Goal: Task Accomplishment & Management: Use online tool/utility

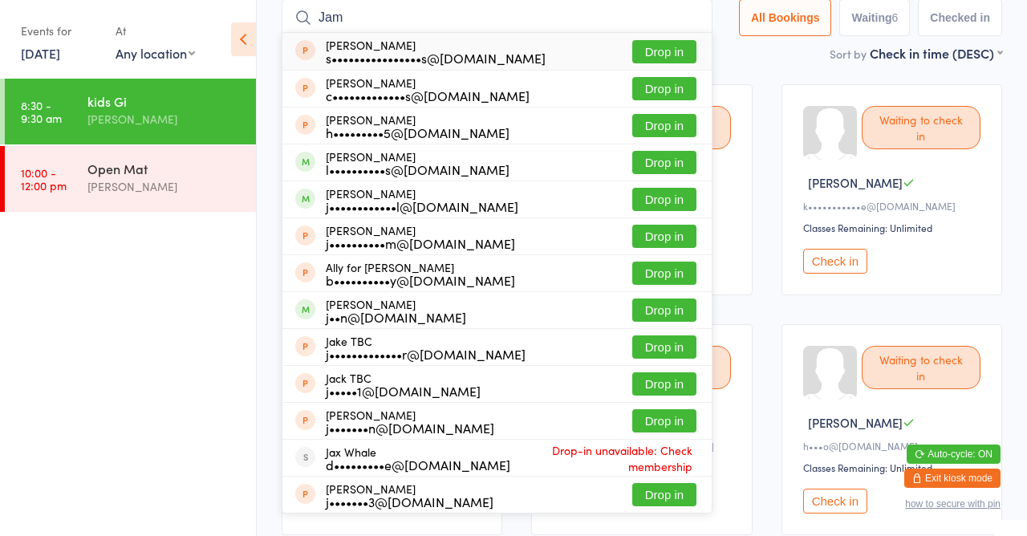
type input "Jam"
click at [673, 202] on button "Drop in" at bounding box center [664, 199] width 64 height 23
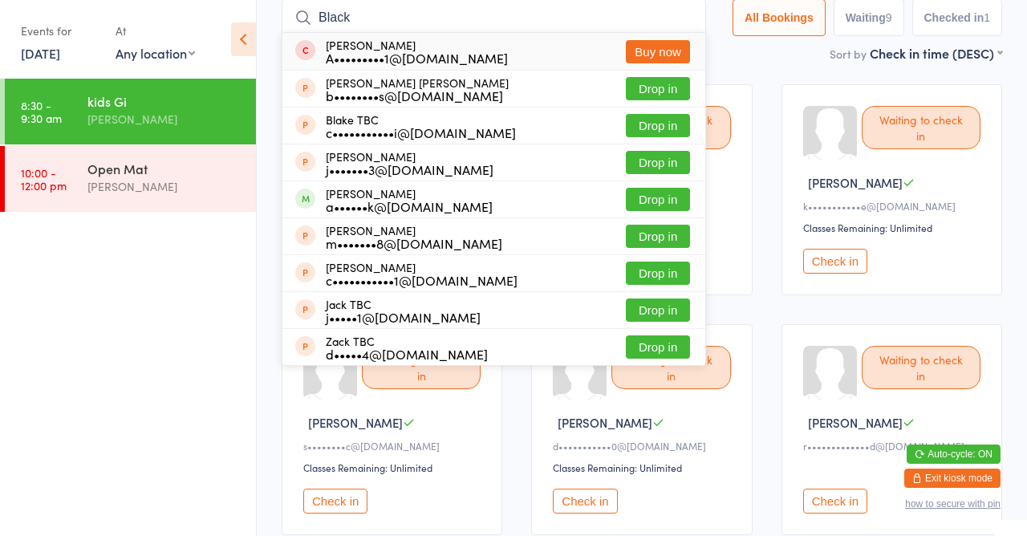
type input "Black"
click at [673, 54] on button "Buy now" at bounding box center [658, 51] width 64 height 23
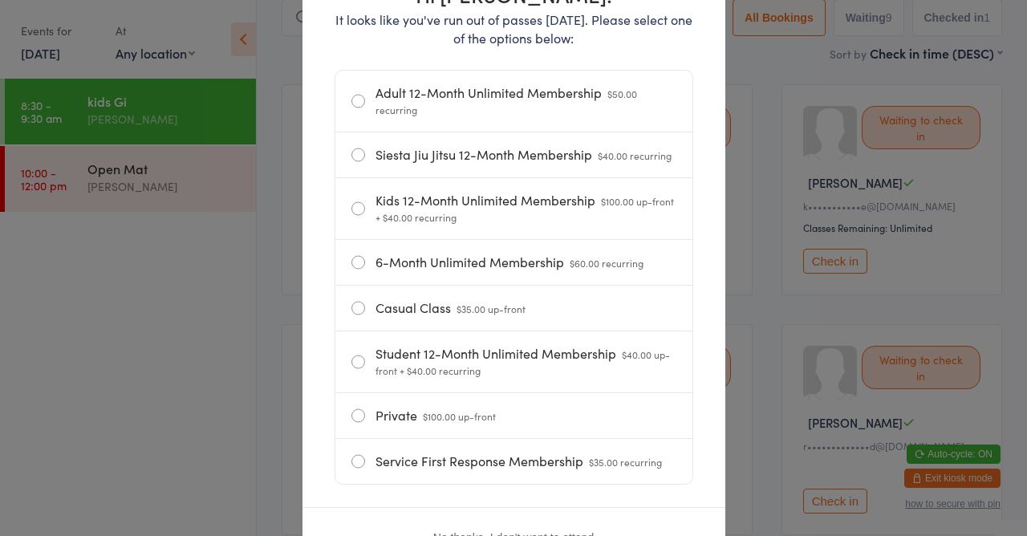
scroll to position [224, 0]
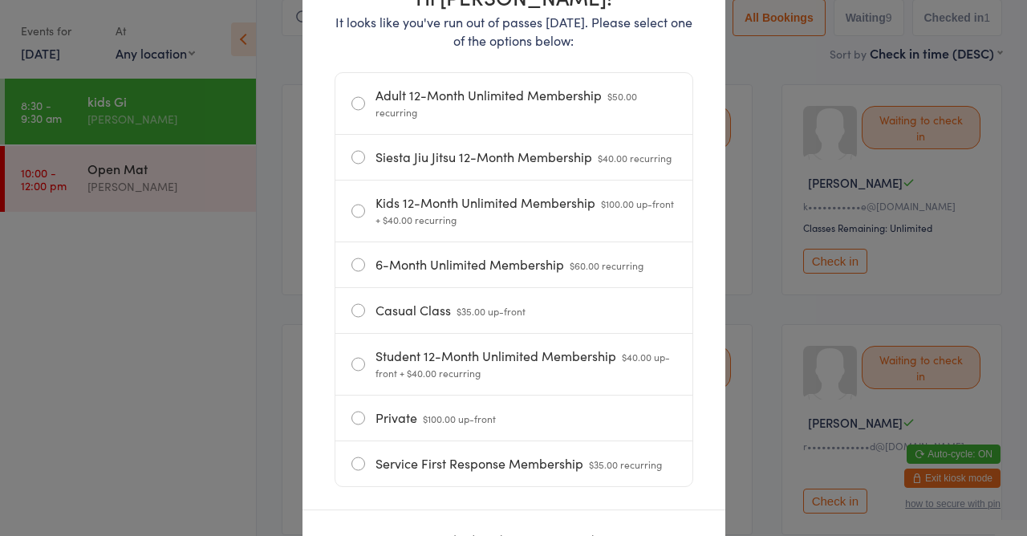
click at [352, 321] on label "Casual Class $35.00 up-front" at bounding box center [514, 310] width 325 height 45
click at [0, 0] on input "Casual Class $35.00 up-front" at bounding box center [0, 0] width 0 height 0
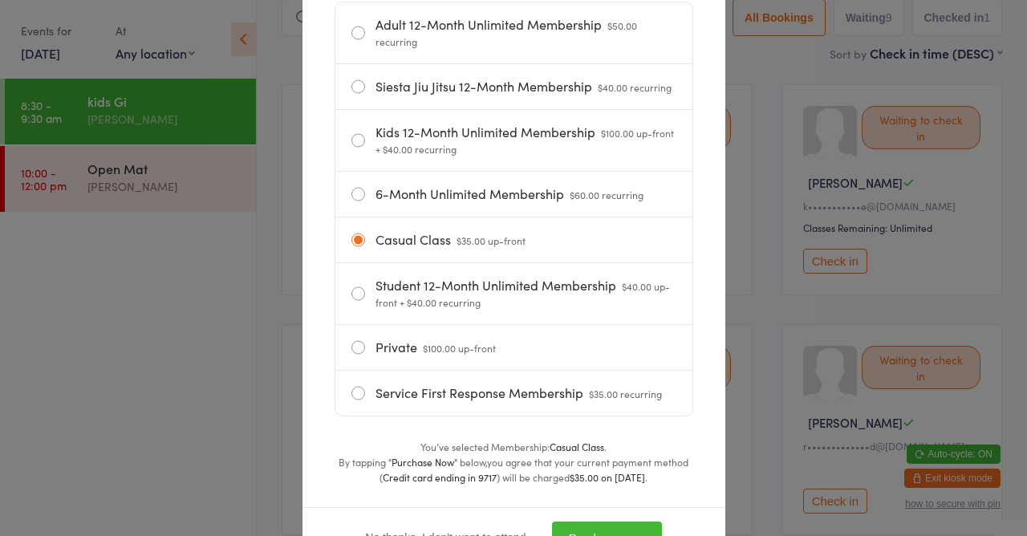
click at [641, 535] on button "Purchase now" at bounding box center [607, 538] width 110 height 33
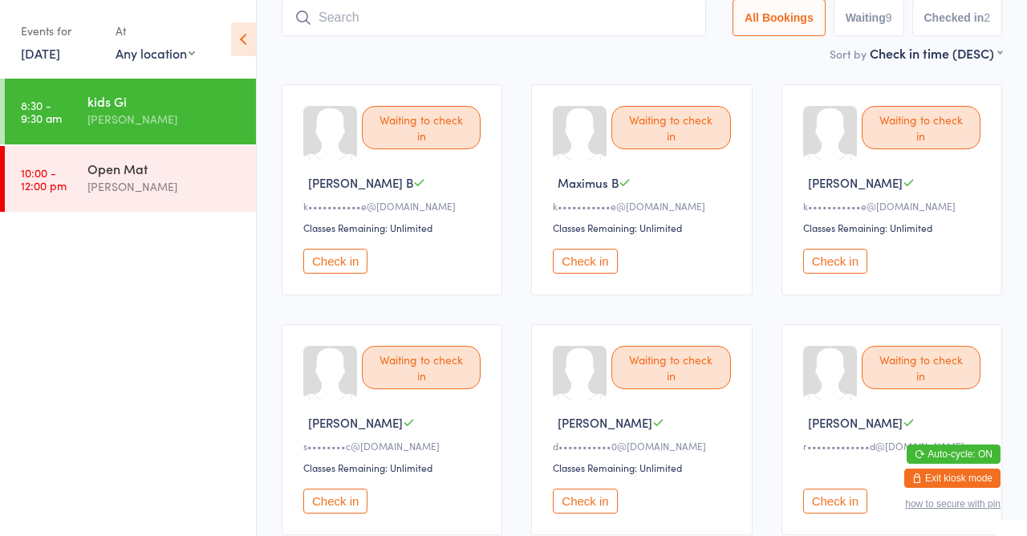
click at [526, 12] on input "search" at bounding box center [494, 17] width 425 height 37
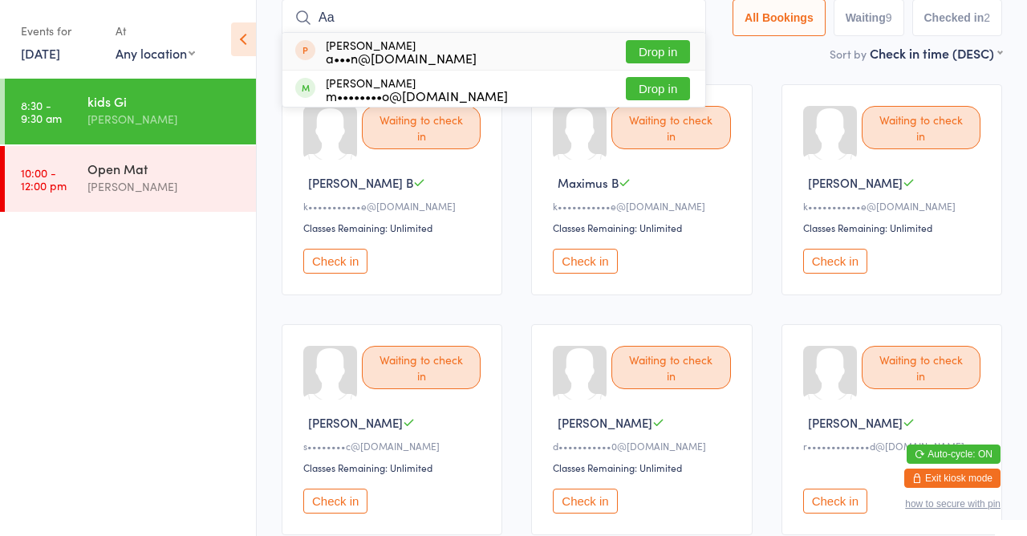
type input "Aa"
click at [663, 87] on button "Drop in" at bounding box center [658, 88] width 64 height 23
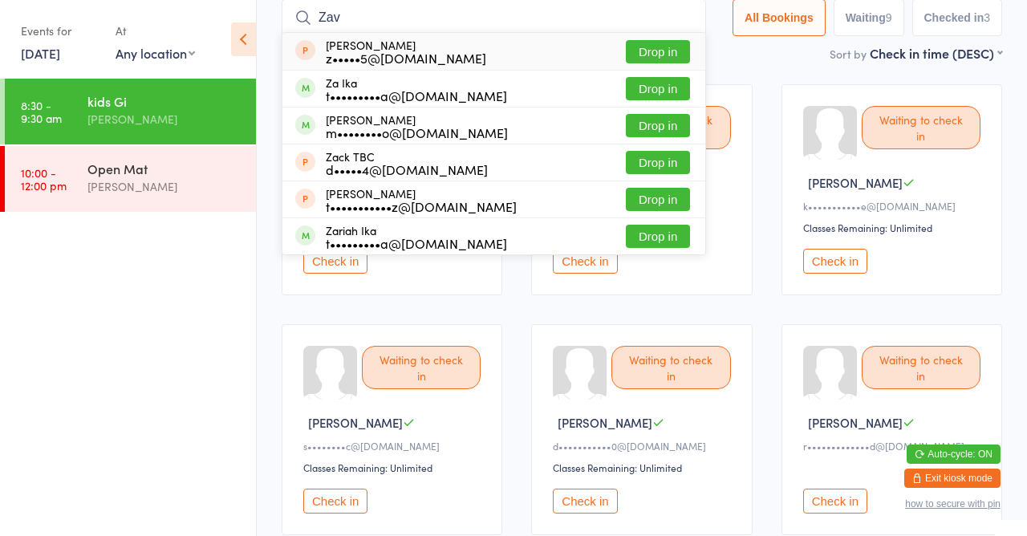
type input "Zav"
click at [674, 125] on button "Drop in" at bounding box center [658, 125] width 64 height 23
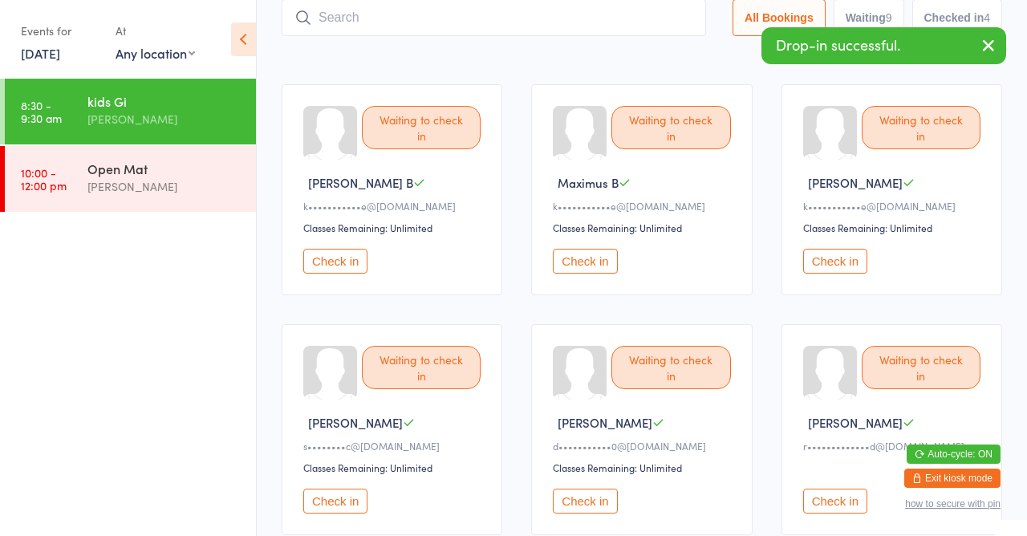
type input "Q"
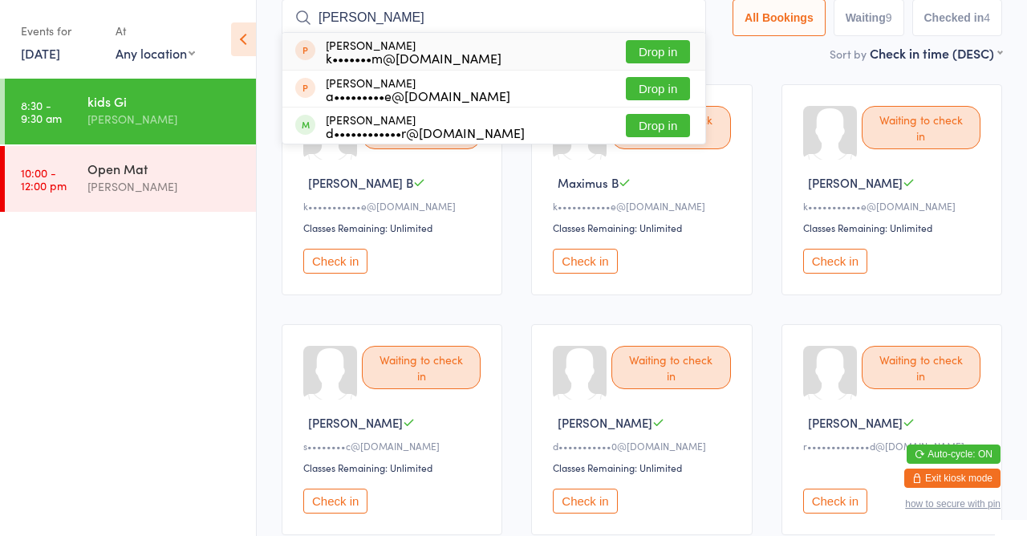
type input "[PERSON_NAME]"
click at [344, 136] on div "d••••••••••••r@[DOMAIN_NAME]" at bounding box center [425, 132] width 199 height 13
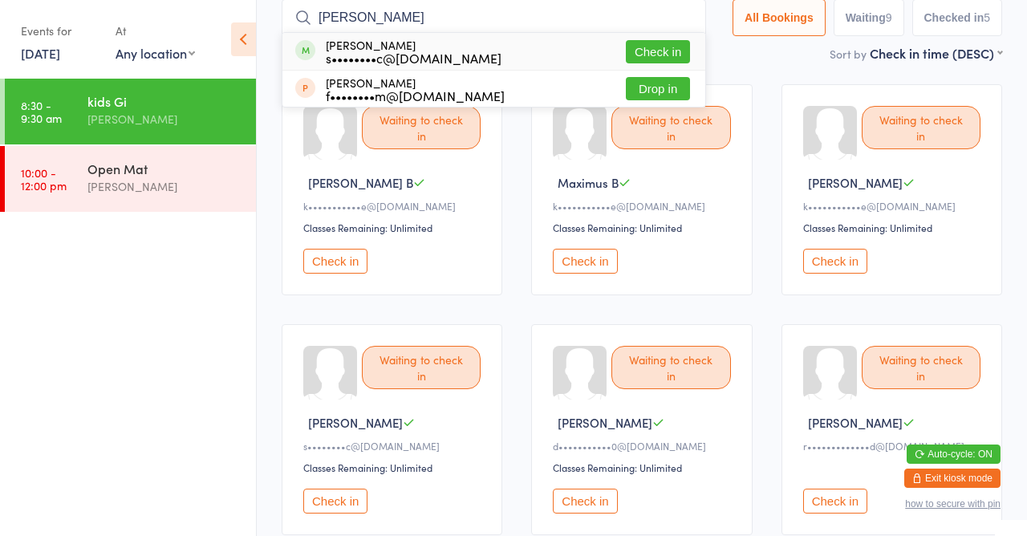
type input "[PERSON_NAME]"
click at [664, 55] on button "Check in" at bounding box center [658, 51] width 64 height 23
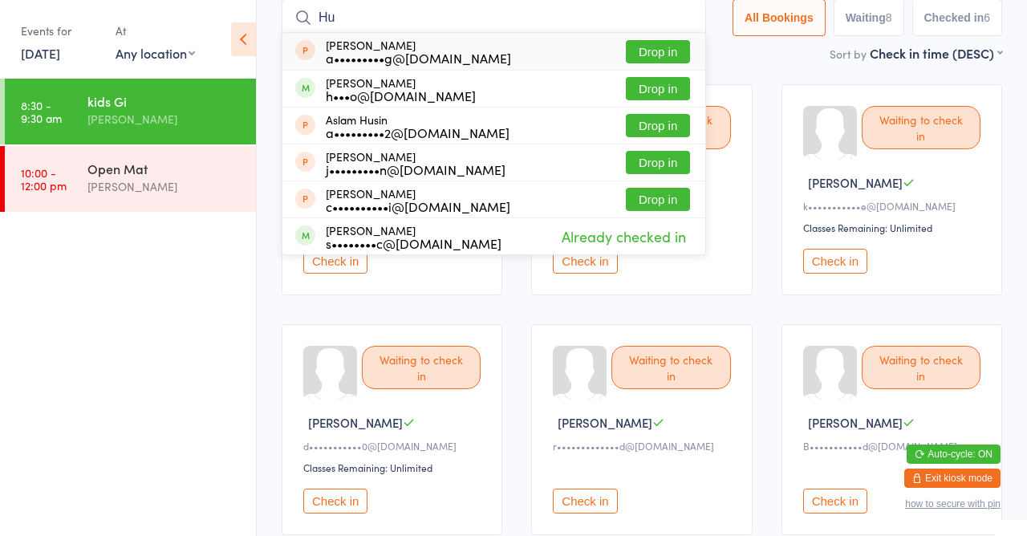
type input "Hu"
click at [402, 85] on div "[PERSON_NAME] h•••o@[DOMAIN_NAME]" at bounding box center [401, 89] width 150 height 26
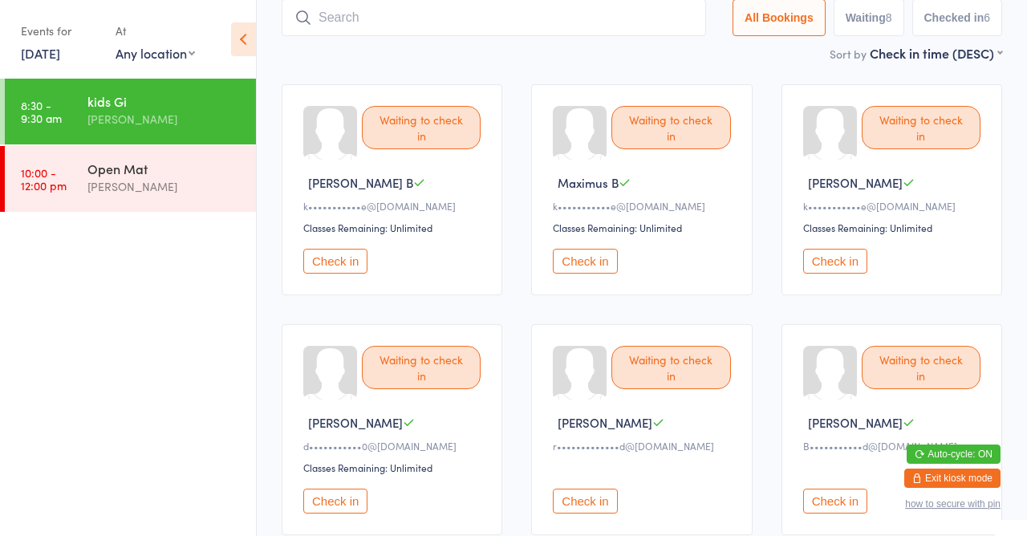
click at [413, 17] on input "search" at bounding box center [494, 17] width 425 height 37
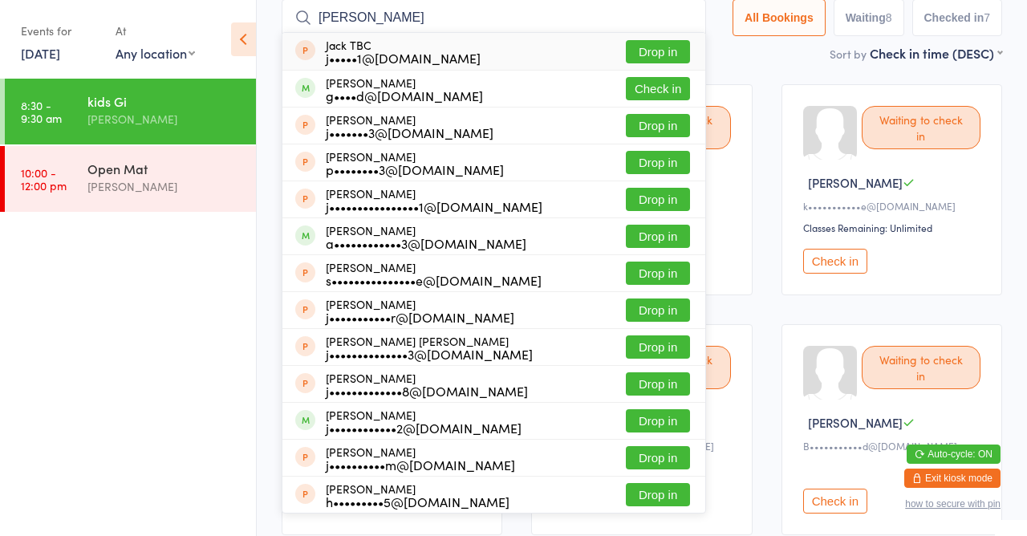
type input "[PERSON_NAME]"
click at [664, 92] on button "Check in" at bounding box center [658, 88] width 64 height 23
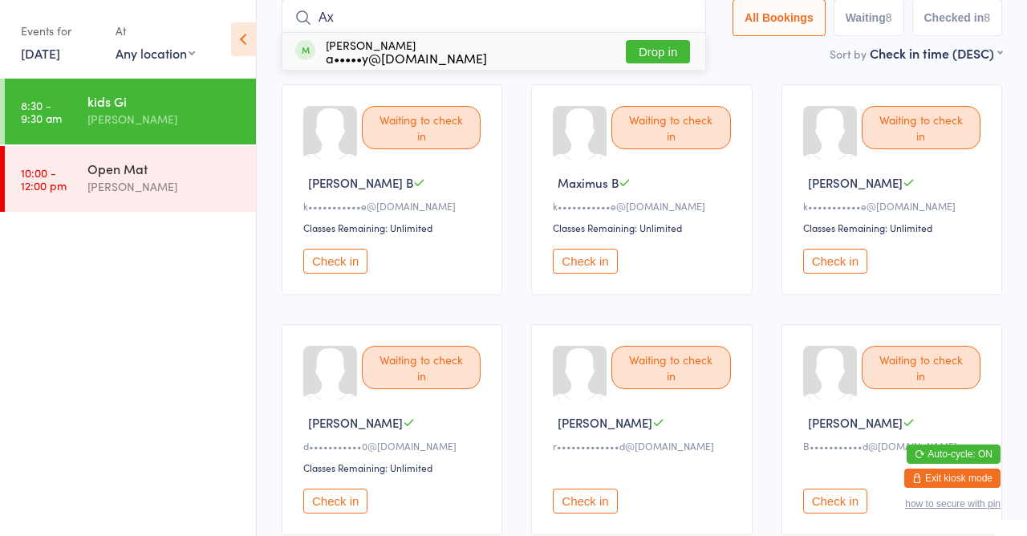
type input "Ax"
click at [543, 41] on div "[PERSON_NAME] a•••••y@[DOMAIN_NAME] Drop in" at bounding box center [493, 51] width 423 height 37
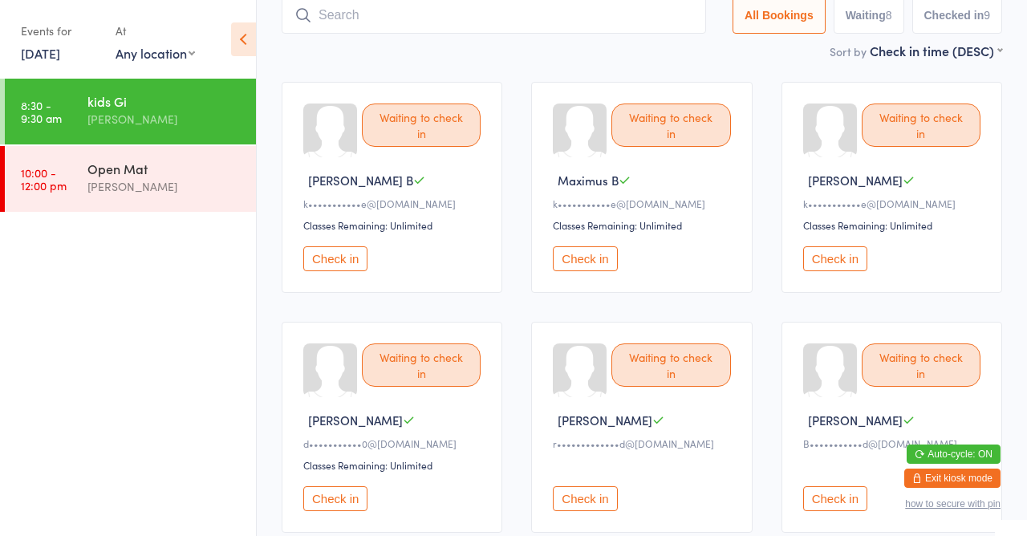
scroll to position [0, 0]
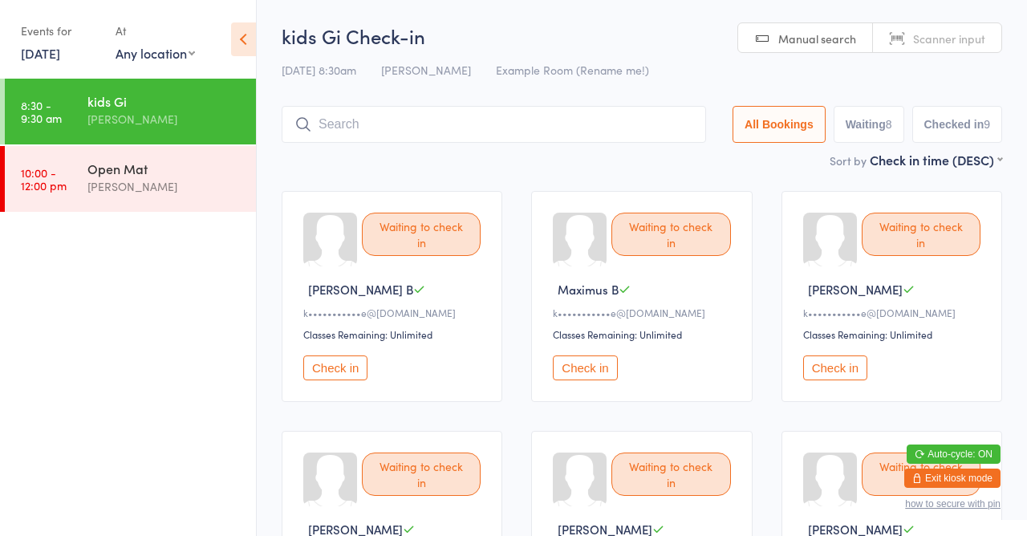
click at [795, 136] on button "All Bookings" at bounding box center [779, 124] width 93 height 37
click at [494, 128] on input "search" at bounding box center [494, 124] width 425 height 37
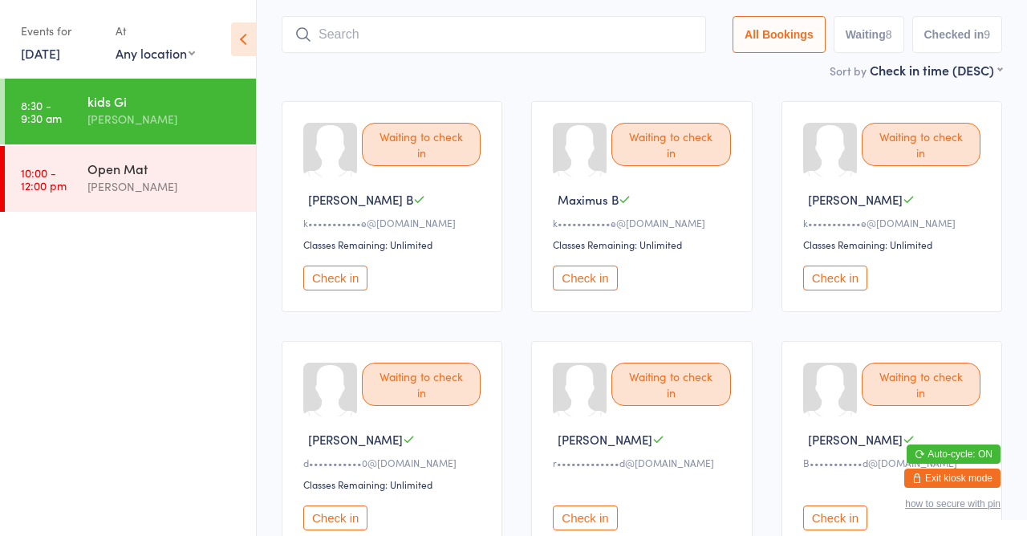
scroll to position [107, 0]
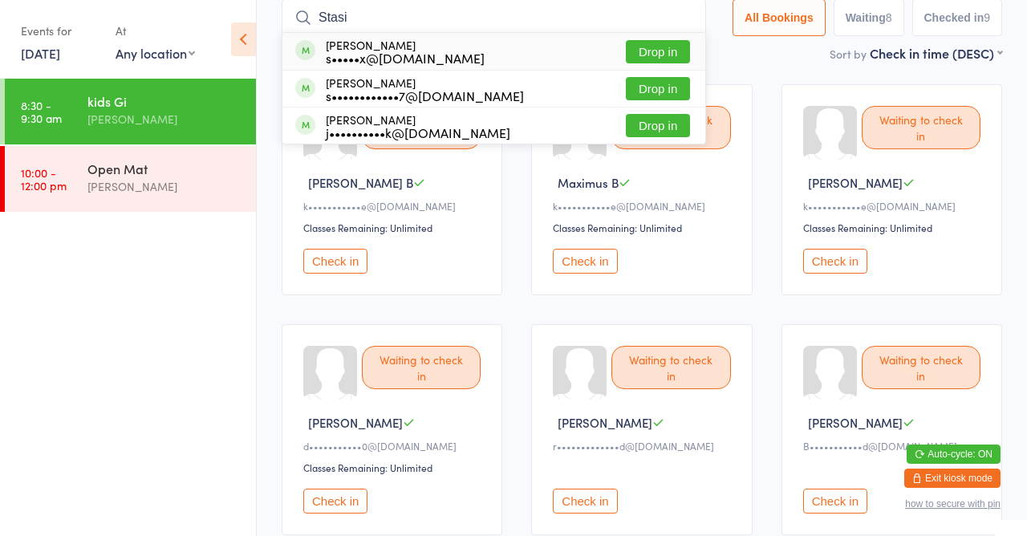
type input "Stasi"
click at [595, 55] on div "[PERSON_NAME] s•••••x@[DOMAIN_NAME] Drop in" at bounding box center [493, 51] width 423 height 37
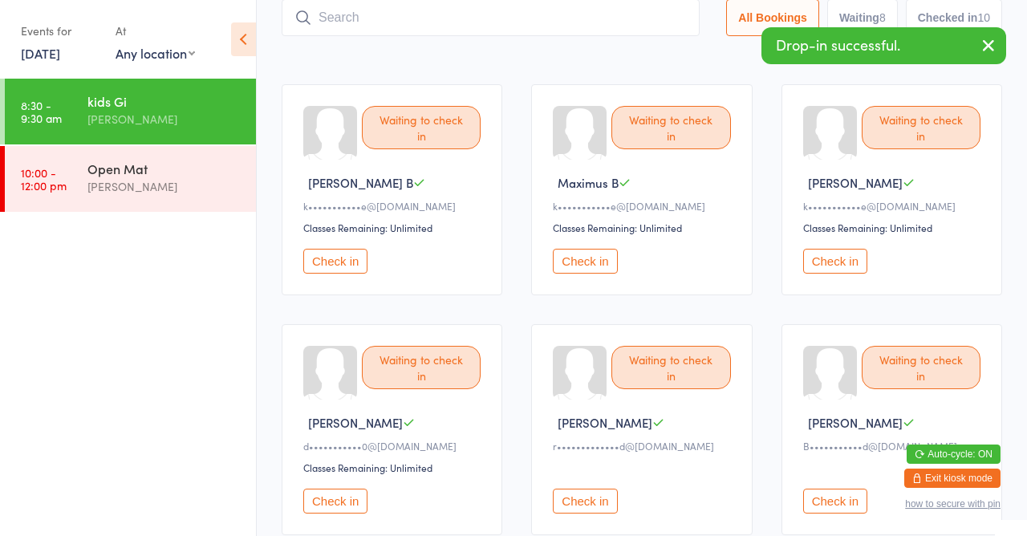
click at [978, 212] on div "k•••••••••••e@[DOMAIN_NAME]" at bounding box center [894, 206] width 182 height 14
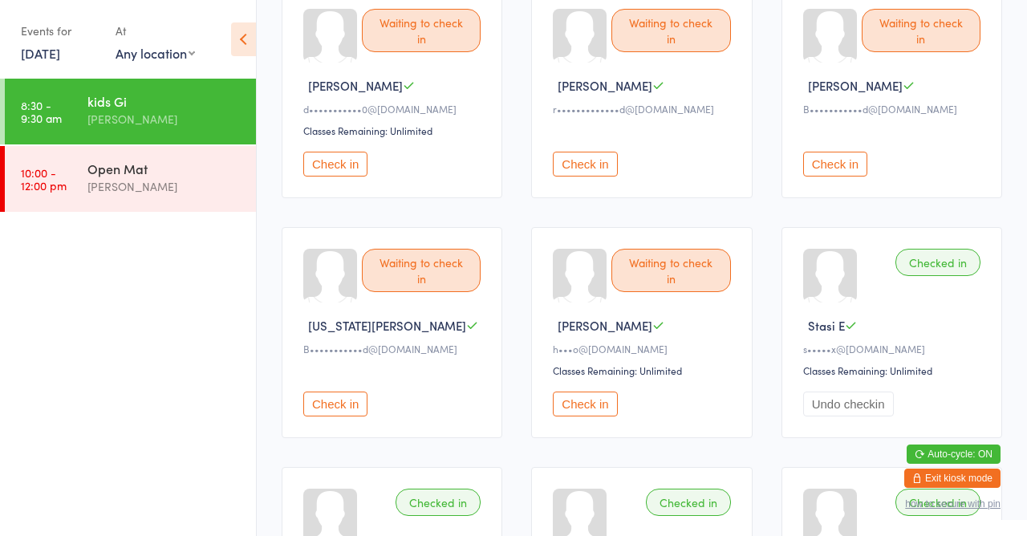
scroll to position [452, 0]
